Goal: Transaction & Acquisition: Register for event/course

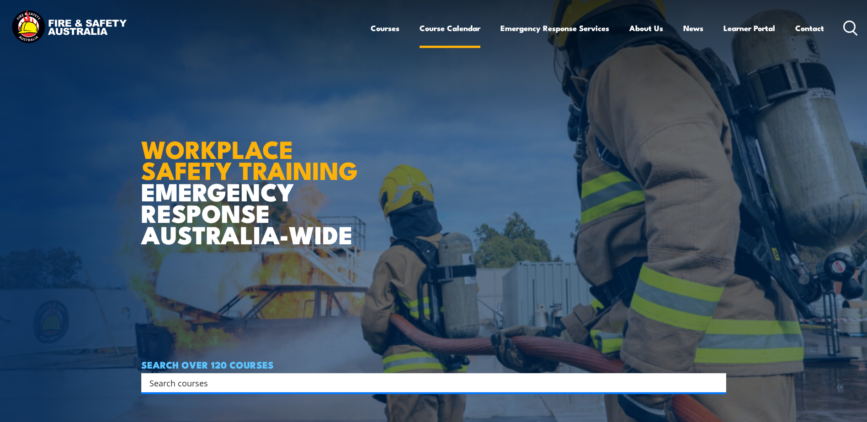
click at [465, 29] on link "Course Calendar" at bounding box center [450, 28] width 61 height 24
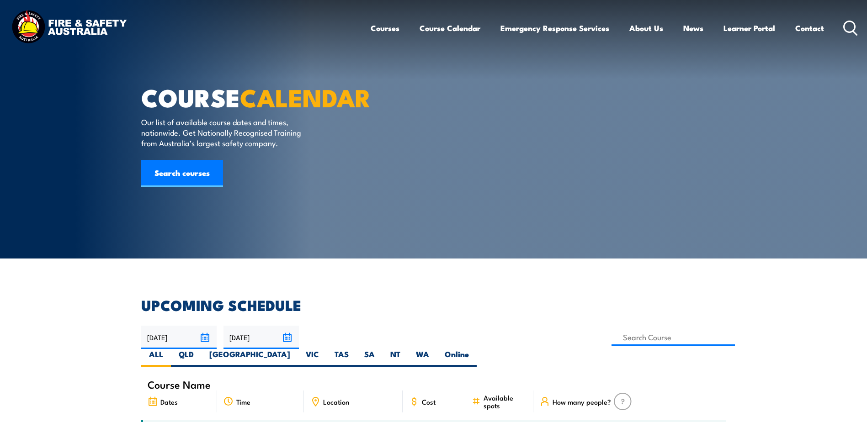
scroll to position [137, 0]
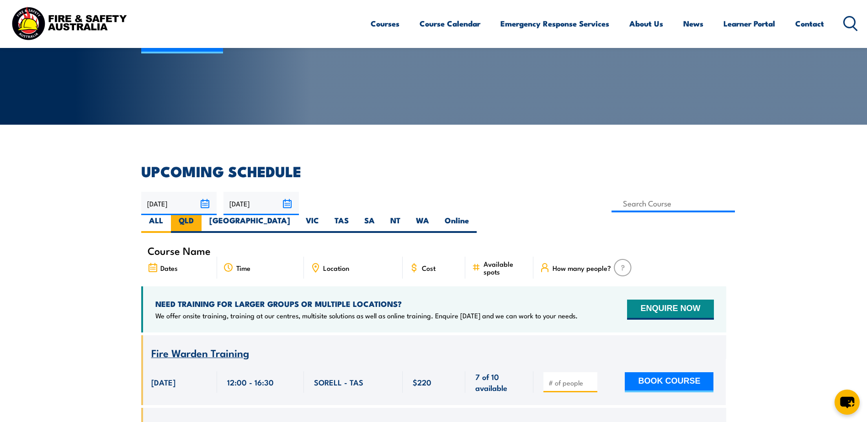
click at [202, 215] on label "QLD" at bounding box center [186, 224] width 31 height 18
click at [200, 215] on input "QLD" at bounding box center [197, 218] width 6 height 6
radio input "true"
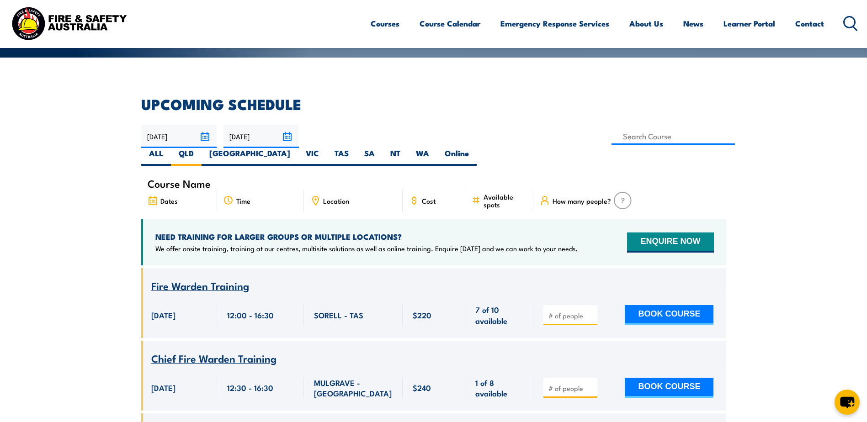
scroll to position [229, 0]
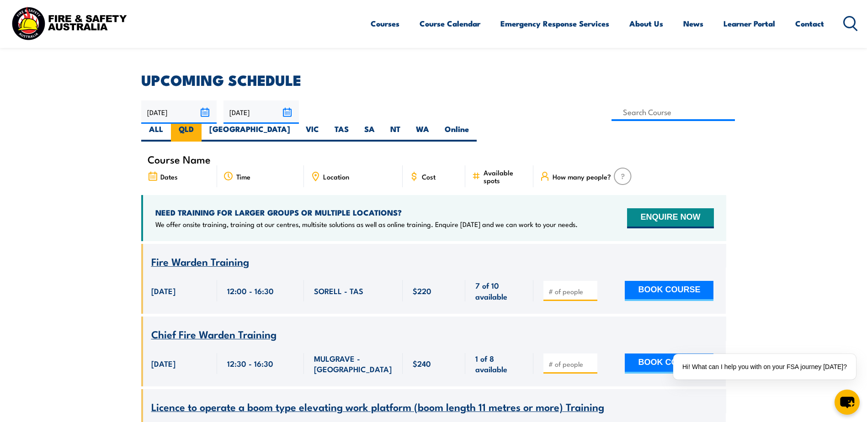
click at [202, 124] on label "QLD" at bounding box center [186, 133] width 31 height 18
click at [200, 124] on input "QLD" at bounding box center [197, 127] width 6 height 6
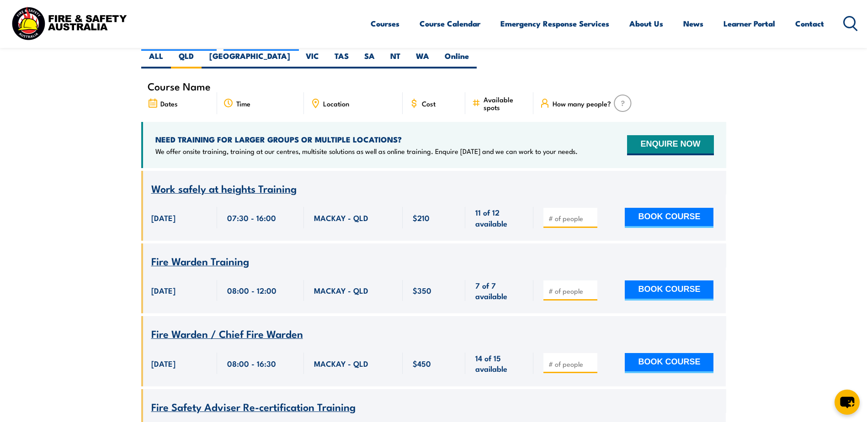
click at [571, 360] on input "number" at bounding box center [572, 364] width 46 height 9
type input "1"
click at [680, 353] on button "BOOK COURSE" at bounding box center [669, 363] width 89 height 20
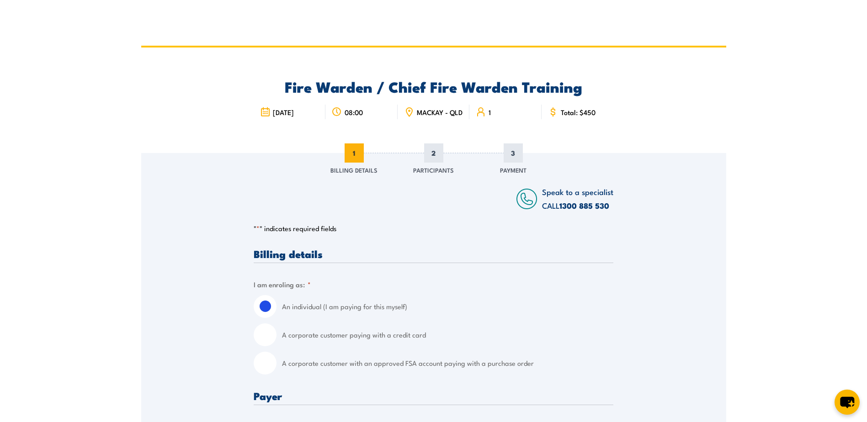
scroll to position [91, 0]
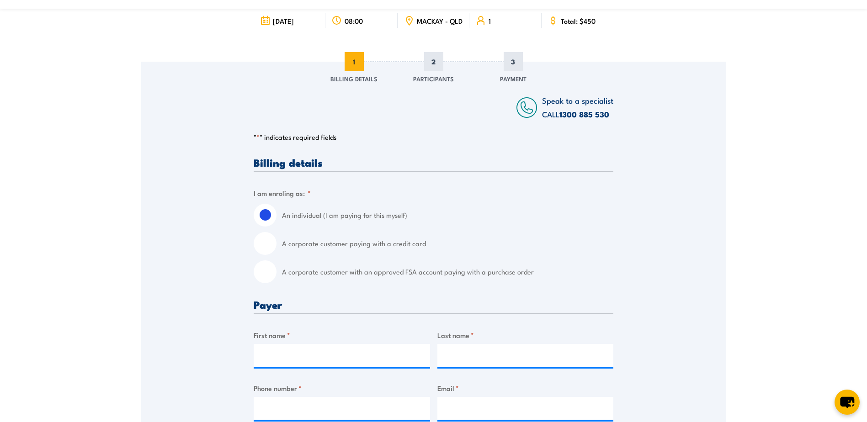
click at [285, 281] on label "A corporate customer with an approved FSA account paying with a purchase order" at bounding box center [447, 272] width 331 height 23
click at [277, 281] on input "A corporate customer with an approved FSA account paying with a purchase order" at bounding box center [265, 272] width 23 height 23
radio input "true"
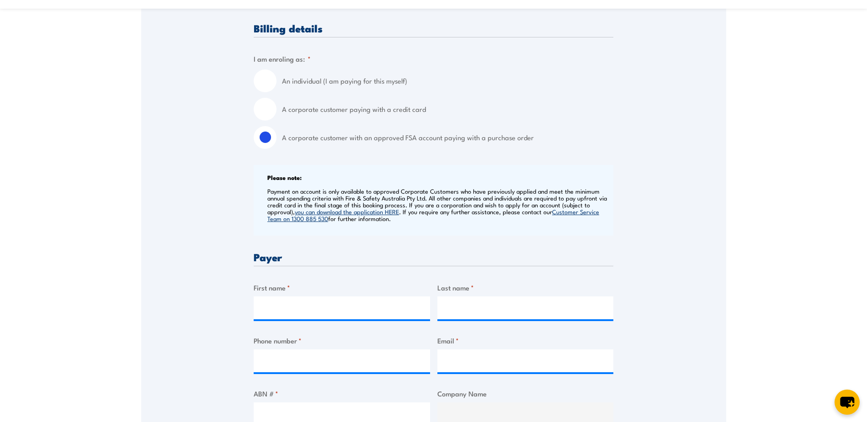
scroll to position [229, 0]
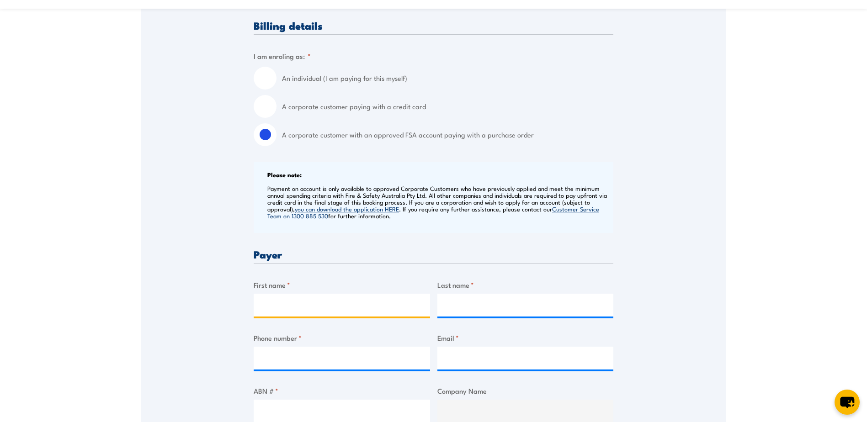
click at [315, 314] on input "First name *" at bounding box center [342, 305] width 176 height 23
drag, startPoint x: 659, startPoint y: 238, endPoint x: 541, endPoint y: 261, distance: 120.6
click at [294, 310] on input "First name *" at bounding box center [342, 305] width 176 height 23
type input "Jade"
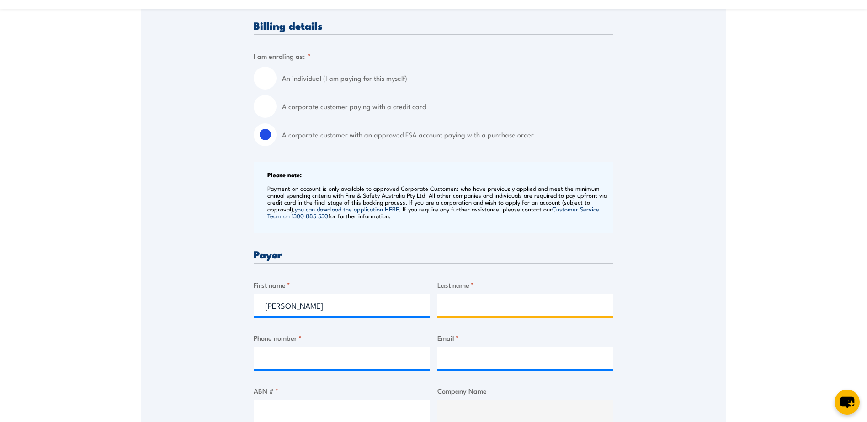
click at [538, 315] on input "Last name *" at bounding box center [525, 305] width 176 height 23
type input "Davey"
click at [291, 359] on input "Phone number *" at bounding box center [342, 358] width 176 height 23
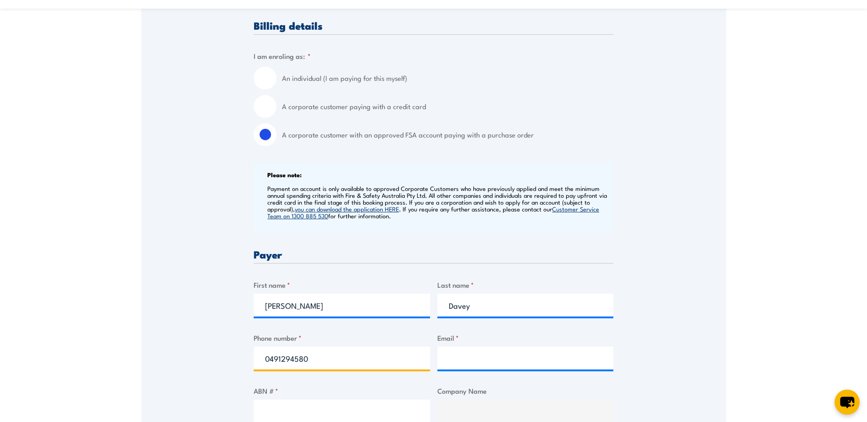
type input "0491294580"
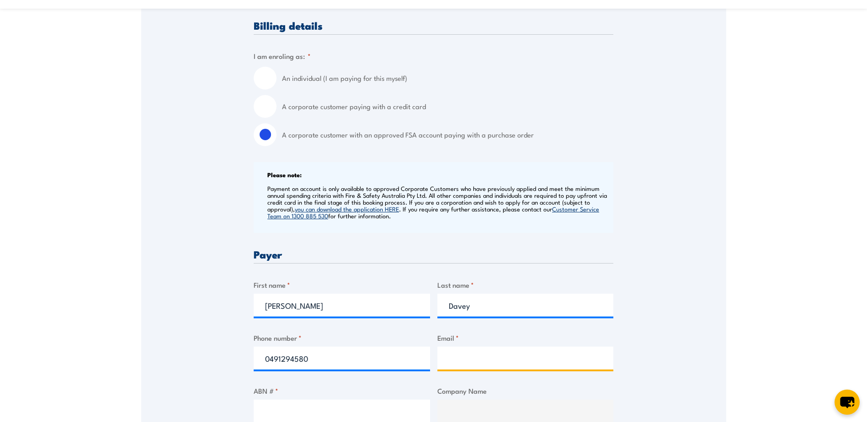
click at [470, 362] on input "Email *" at bounding box center [525, 358] width 176 height 23
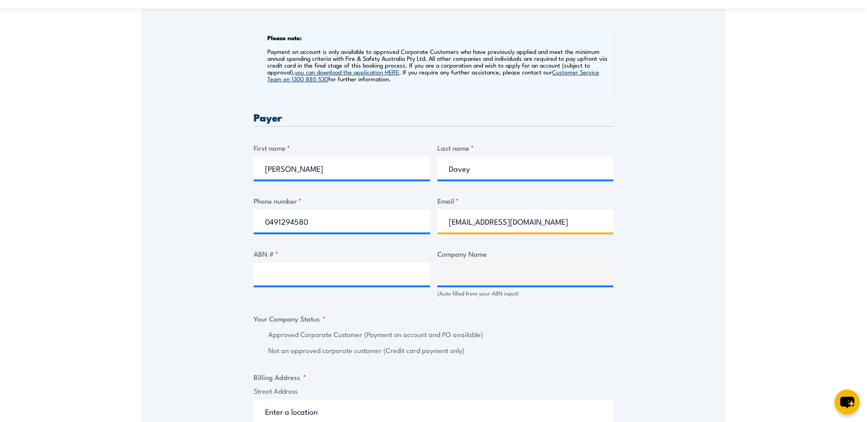
scroll to position [411, 0]
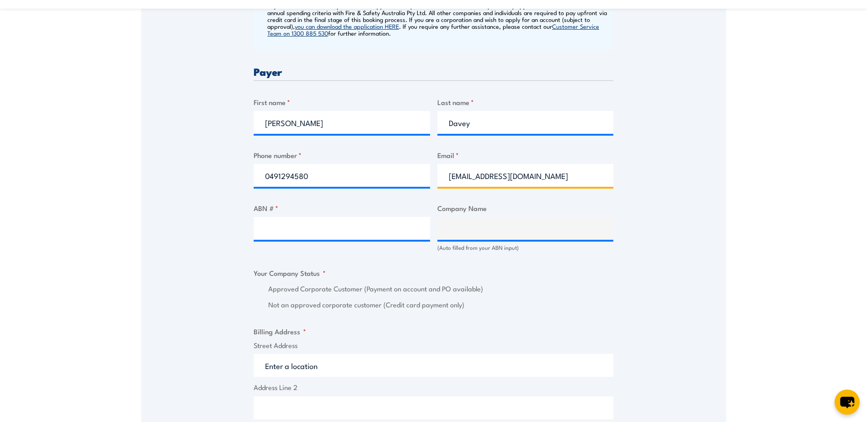
drag, startPoint x: 534, startPoint y: 179, endPoint x: 435, endPoint y: 171, distance: 100.0
click at [435, 171] on div "Billing details I am enroling as: * An individual (I am paying for this myself)…" at bounding box center [434, 312] width 360 height 951
type input "cqcnmaintenanceadmin@aurizon.com.au"
click at [648, 198] on div "Speak to a specialist CALL 1300 885 530 CALL 1300 885 530 " * " indicates requi…" at bounding box center [433, 267] width 585 height 1050
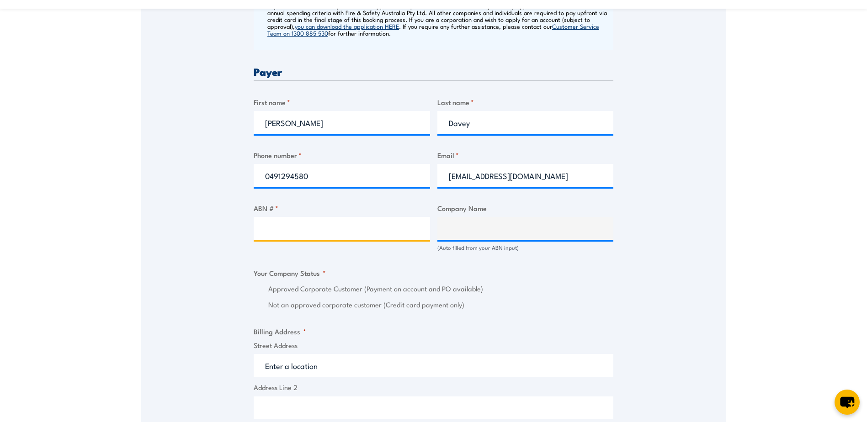
click at [360, 238] on input "ABN # *" at bounding box center [342, 228] width 176 height 23
click at [330, 234] on input "ABN # *" at bounding box center [342, 228] width 176 height 23
paste input "78 132 181 116"
type input "78 132 181 116"
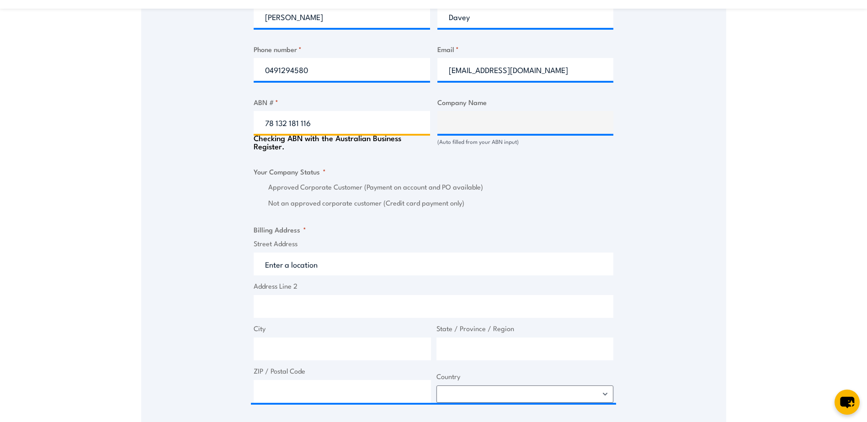
scroll to position [549, 0]
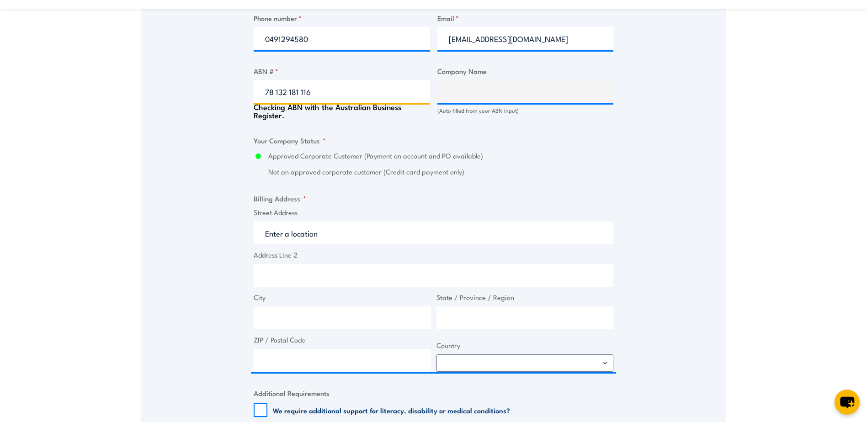
type input "AURIZON NETWORK PTY LTD"
radio input "true"
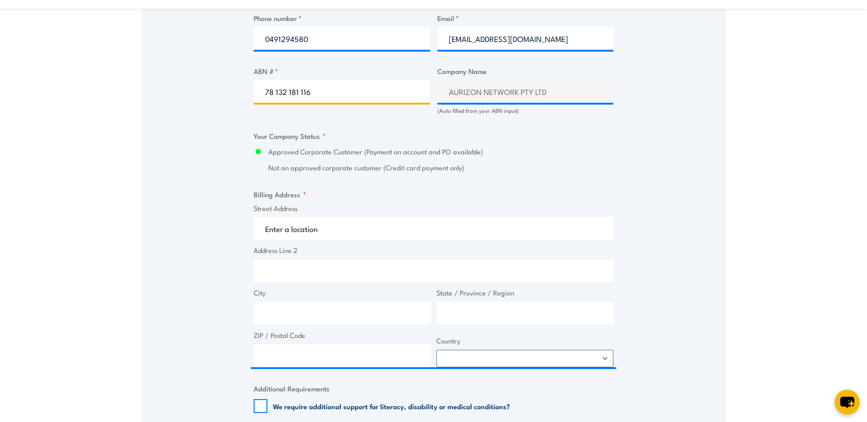
type input "78 132 181 116"
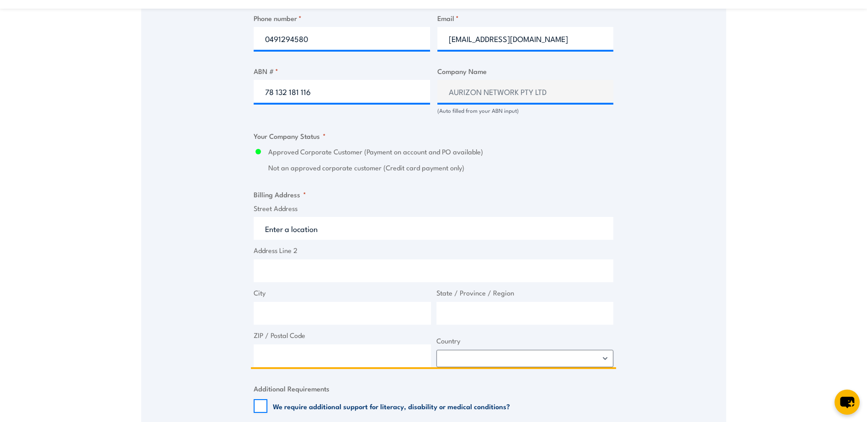
click at [351, 236] on input "Street Address" at bounding box center [434, 228] width 360 height 23
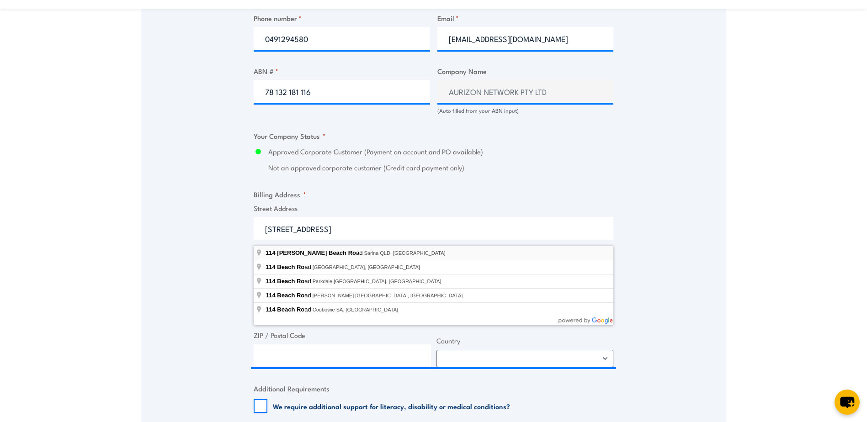
type input "114 Armstrong Beach Road, Sarina QLD, Australia"
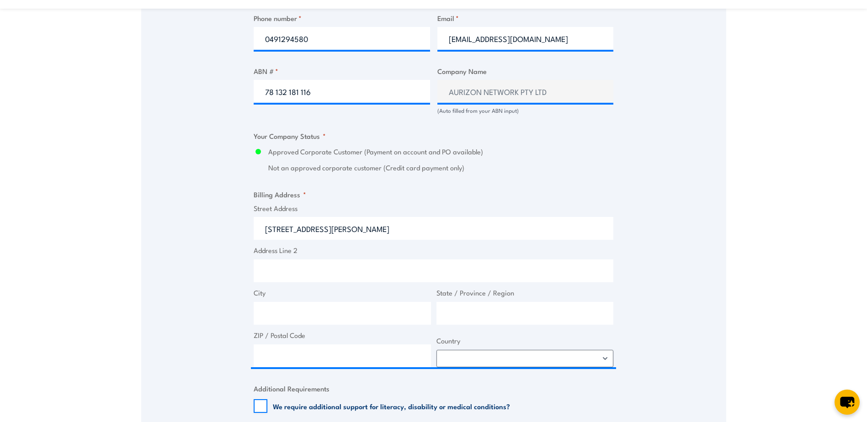
type input "114 Armstrong Beach Rd"
type input "Sarina"
type input "Queensland"
type input "4737"
select select "Australia"
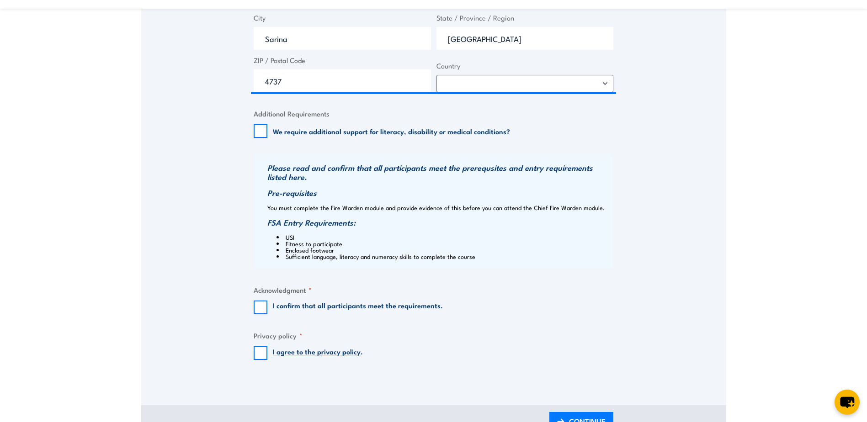
scroll to position [914, 0]
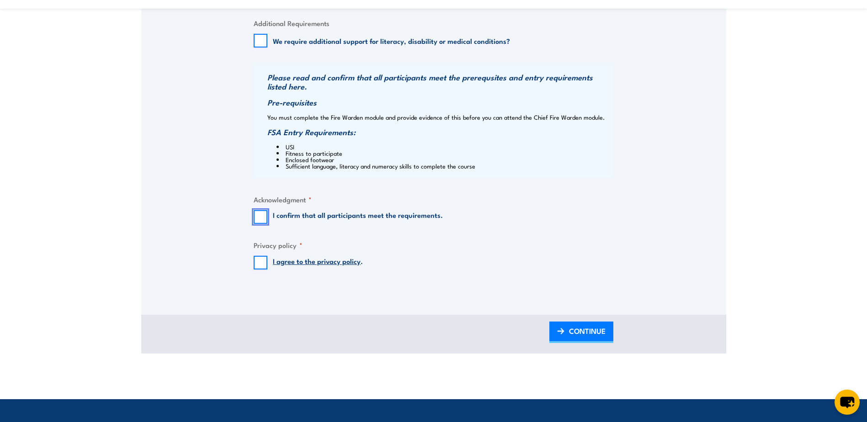
click at [257, 222] on input "I confirm that all participants meet the requirements." at bounding box center [261, 217] width 14 height 14
checkbox input "true"
click at [261, 267] on input "I agree to the privacy policy ." at bounding box center [261, 263] width 14 height 14
checkbox input "true"
click at [597, 337] on span "CONTINUE" at bounding box center [587, 331] width 37 height 24
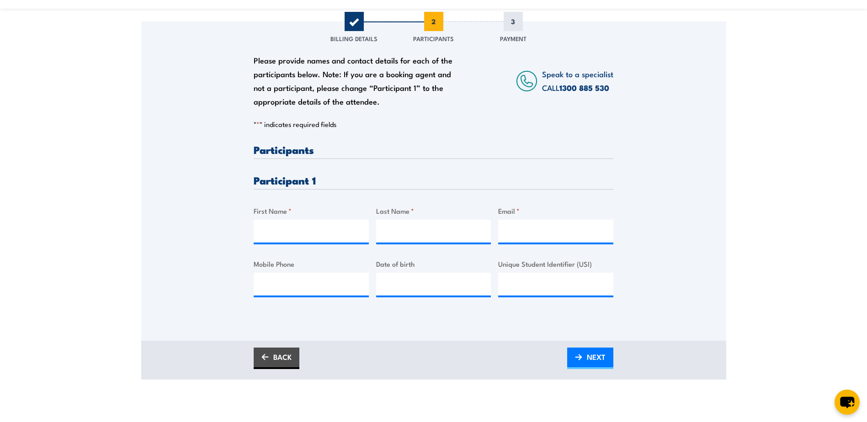
scroll to position [137, 0]
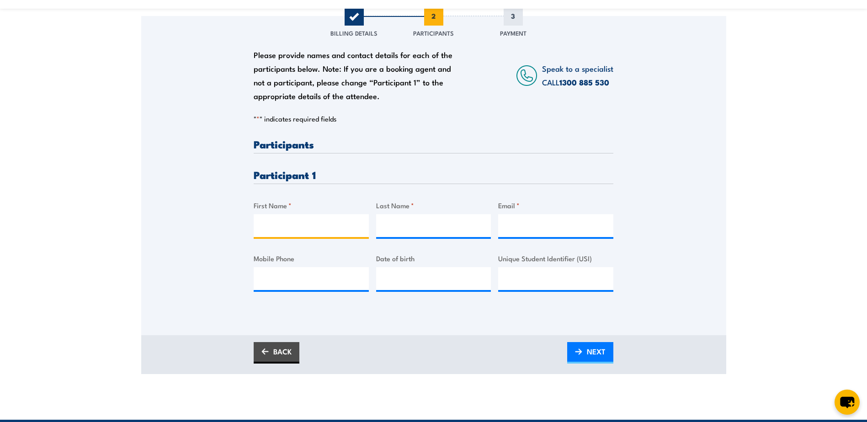
click at [342, 225] on input "First Name *" at bounding box center [311, 225] width 115 height 23
type input "Todd"
click at [412, 229] on input "Last Name *" at bounding box center [433, 225] width 115 height 23
type input "Berardi"
click at [546, 231] on input "Email *" at bounding box center [555, 225] width 115 height 23
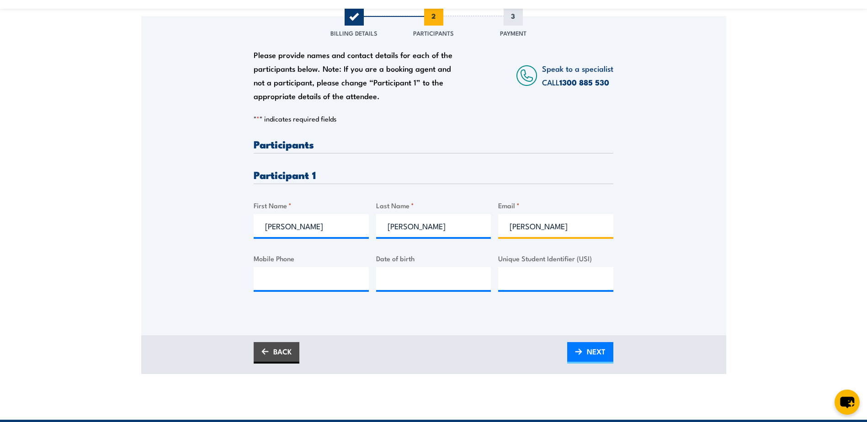
type input "todd.berardi2@aurizon.com.au"
type input "0429219716"
click at [452, 283] on input "__/__/____" at bounding box center [433, 278] width 115 height 23
type input "31/01/1990"
click at [527, 288] on input "Unique Student Identifier (USI)" at bounding box center [555, 278] width 115 height 23
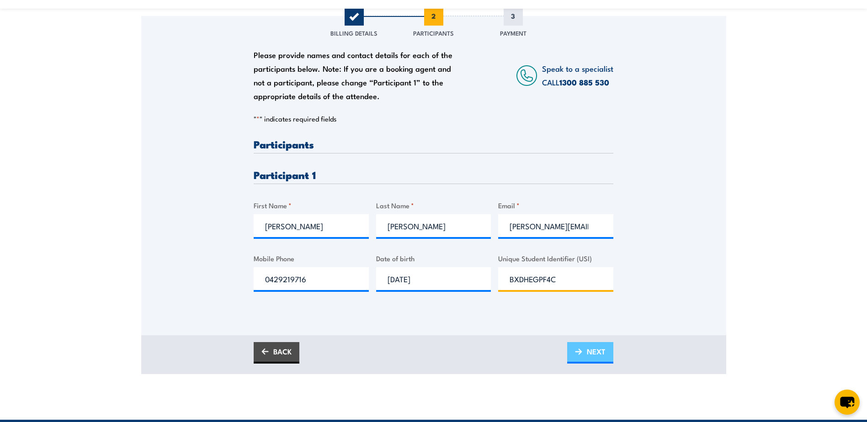
type input "BXDHEGPF4C"
click at [606, 354] on link "NEXT" at bounding box center [590, 352] width 46 height 21
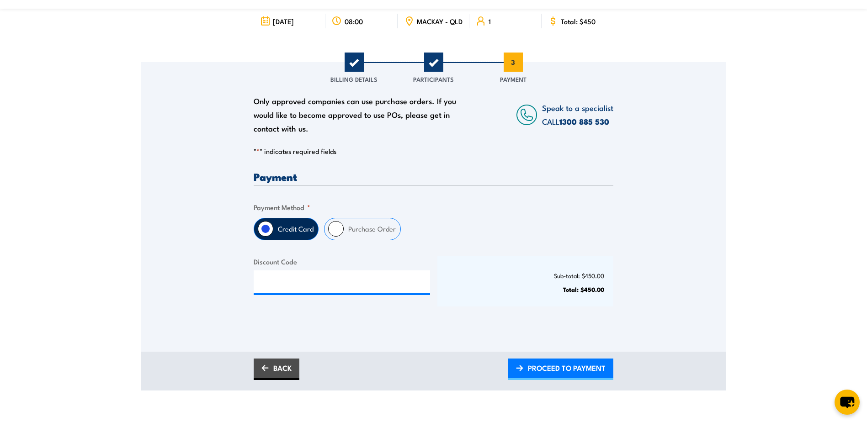
scroll to position [91, 0]
click at [353, 233] on label "Purchase Order" at bounding box center [372, 228] width 57 height 21
click at [344, 233] on input "Purchase Order" at bounding box center [336, 229] width 16 height 16
radio input "true"
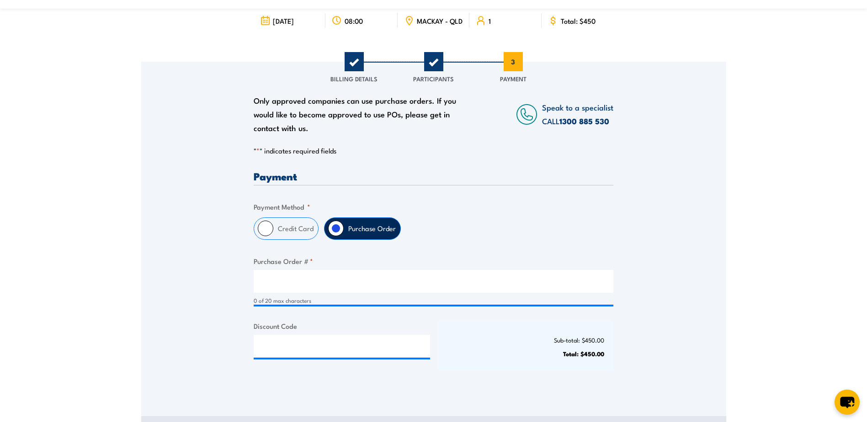
click at [339, 303] on div "0 of 20 max characters" at bounding box center [434, 301] width 360 height 9
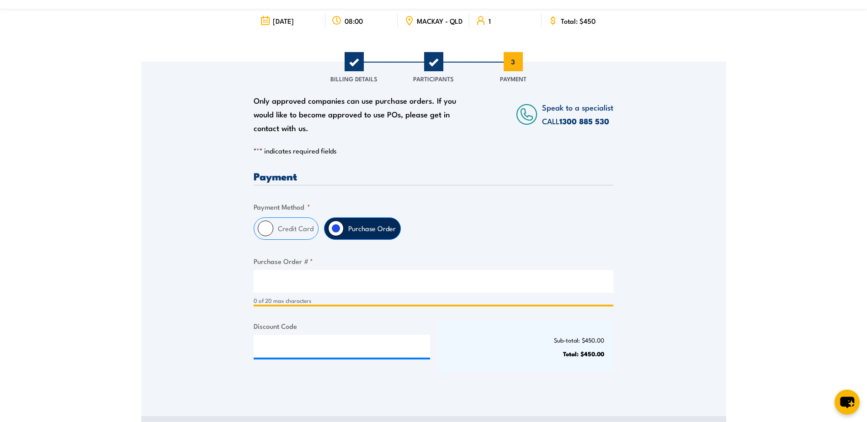
click at [341, 292] on input "Purchase Order # *" at bounding box center [434, 281] width 360 height 23
click at [309, 288] on input "Purchase Order # *" at bounding box center [434, 281] width 360 height 23
type input "4502776850"
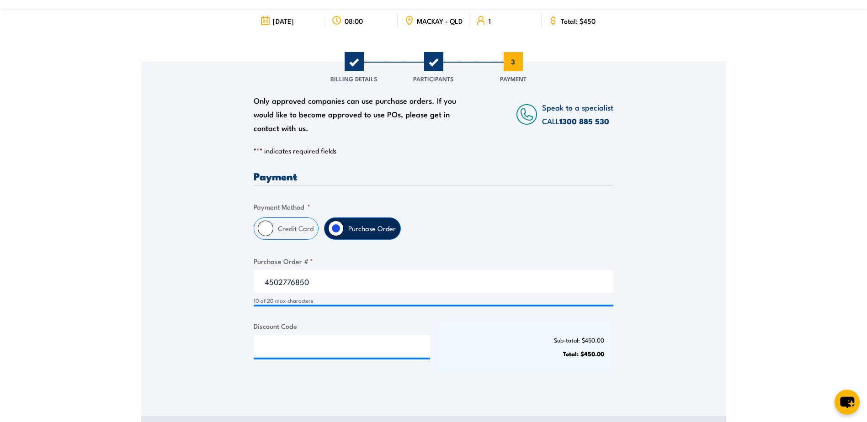
click at [517, 240] on div "Credit Card Purchase Order" at bounding box center [434, 229] width 360 height 22
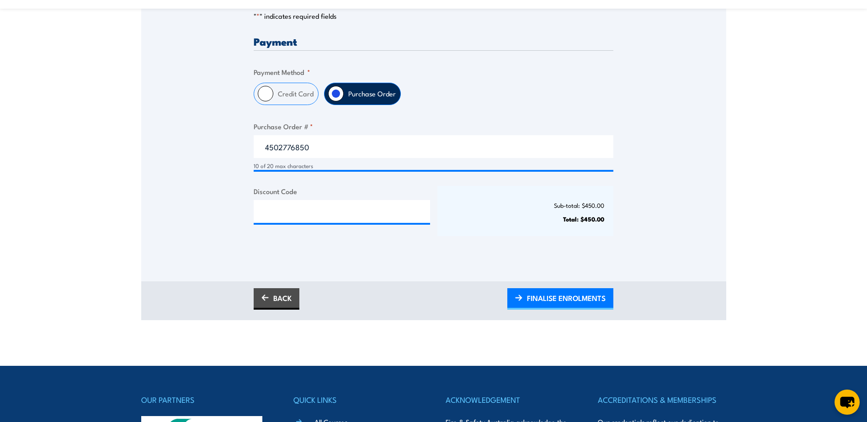
scroll to position [229, 0]
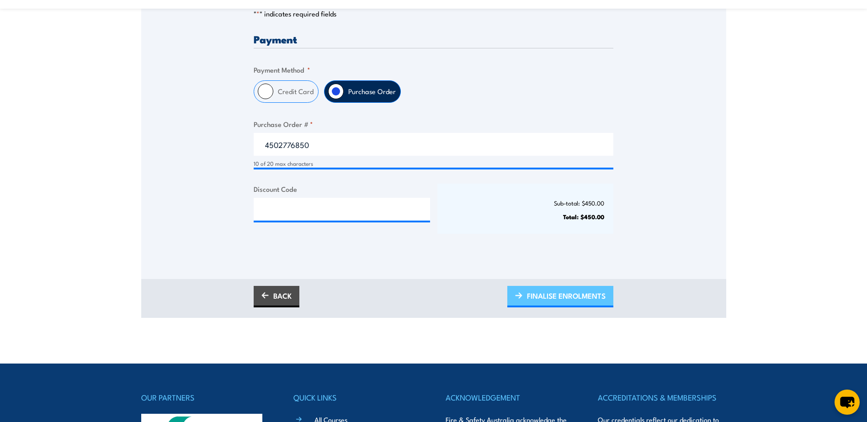
click at [539, 305] on span "FINALISE ENROLMENTS" at bounding box center [566, 296] width 79 height 24
